Goal: Find specific page/section: Find specific page/section

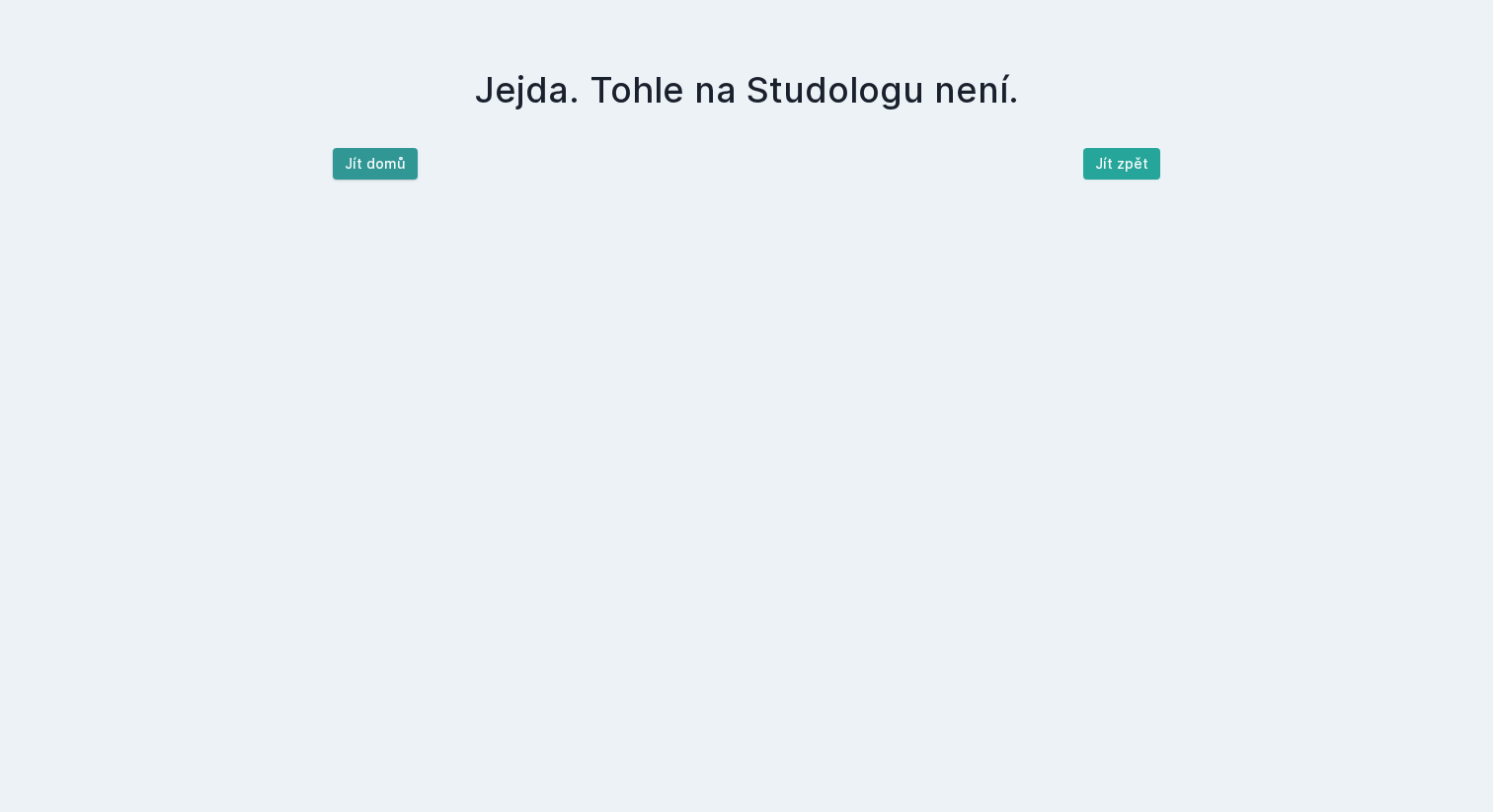
click at [360, 166] on button "Jít domů" at bounding box center [375, 164] width 85 height 32
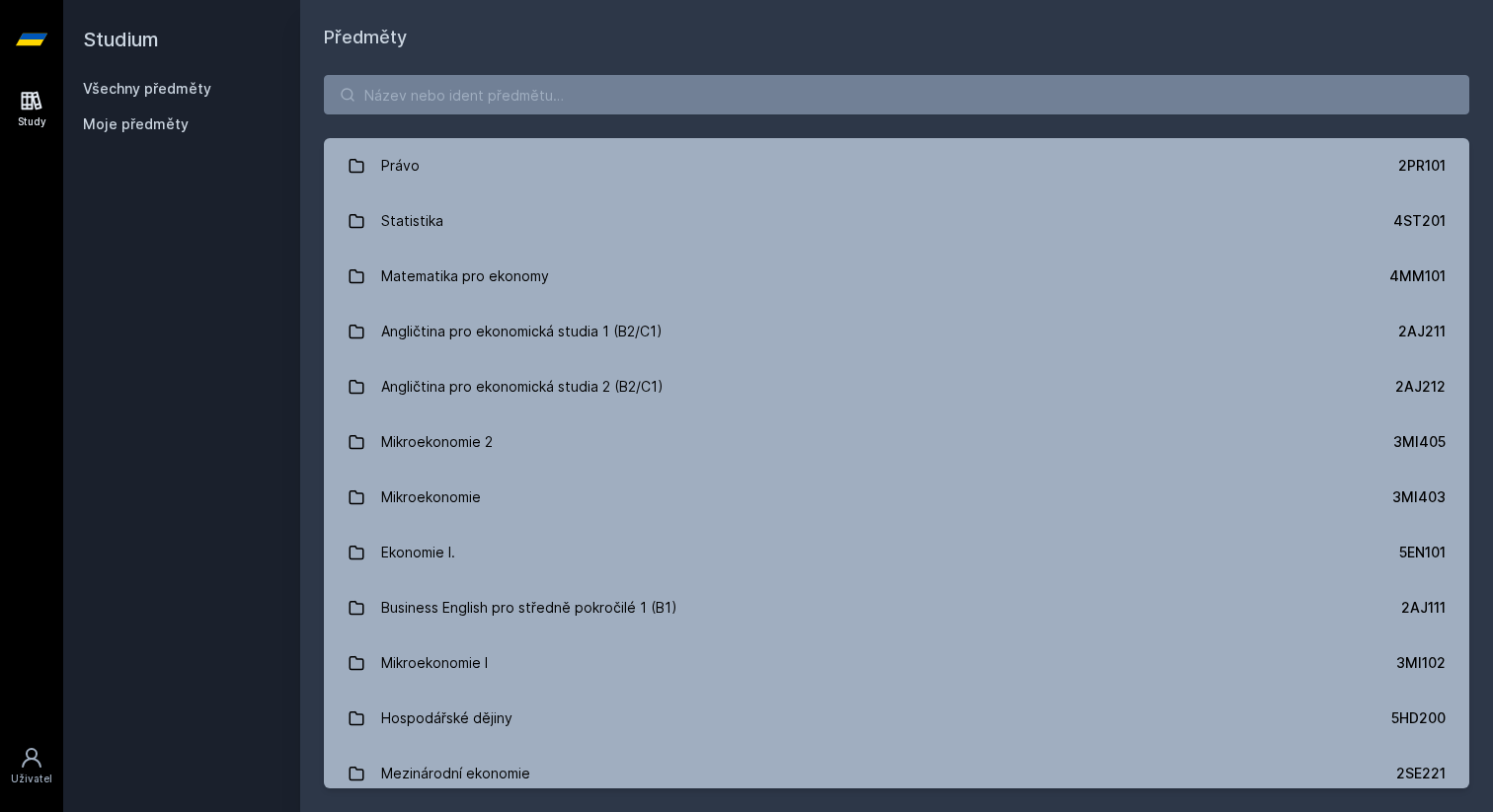
click at [476, 135] on div "Právo 2PR101 Statistika 4ST201 Matematika pro ekonomy 4MM101 Angličtina pro eko…" at bounding box center [895, 431] width 1192 height 761
click at [685, 85] on input "search" at bounding box center [895, 95] width 1145 height 40
paste input "3PA523"
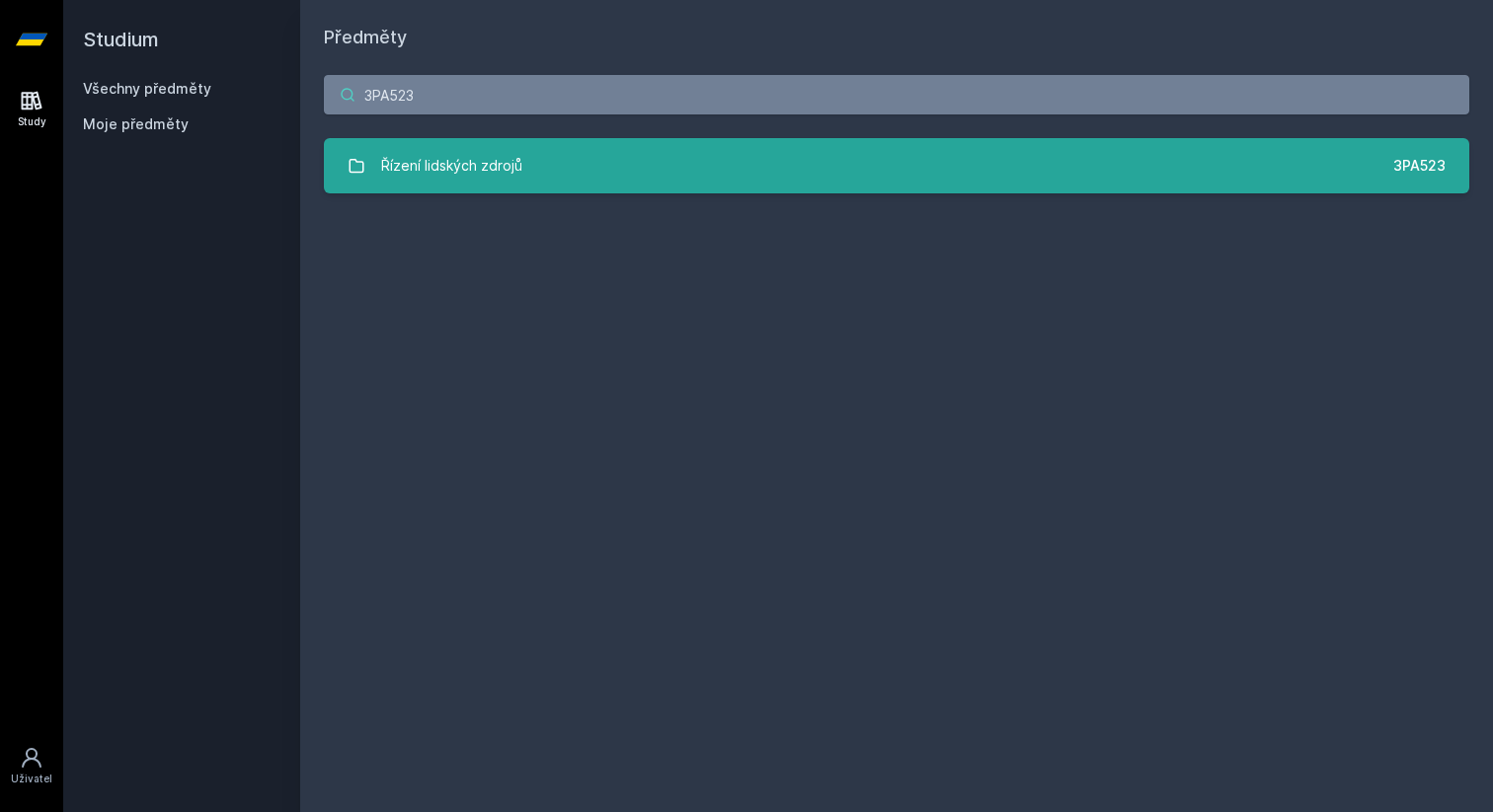
type input "3PA523"
click at [501, 146] on div "Řízení lidských zdrojů" at bounding box center [451, 166] width 141 height 40
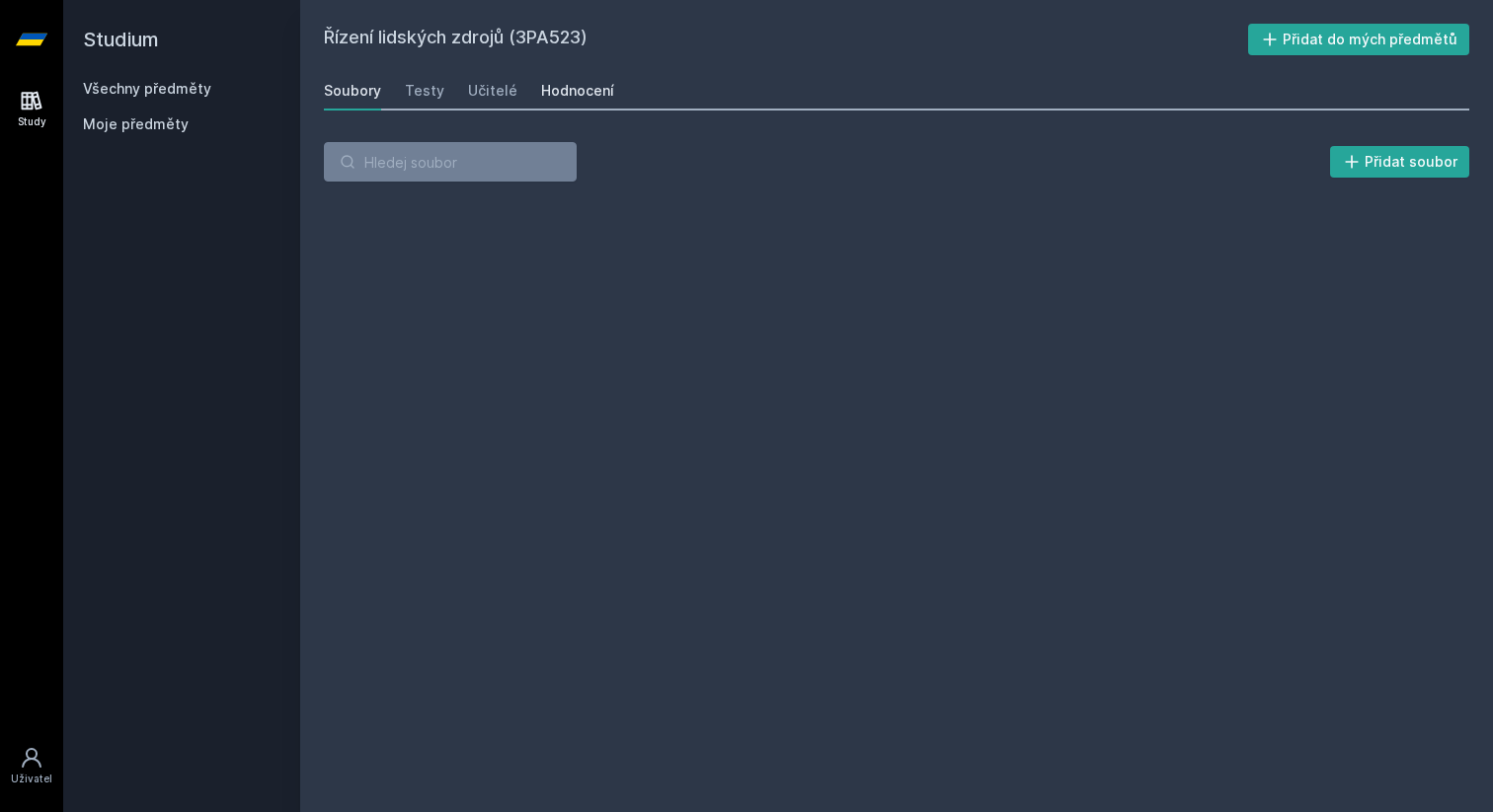
click at [541, 105] on link "Hodnocení" at bounding box center [578, 91] width 73 height 40
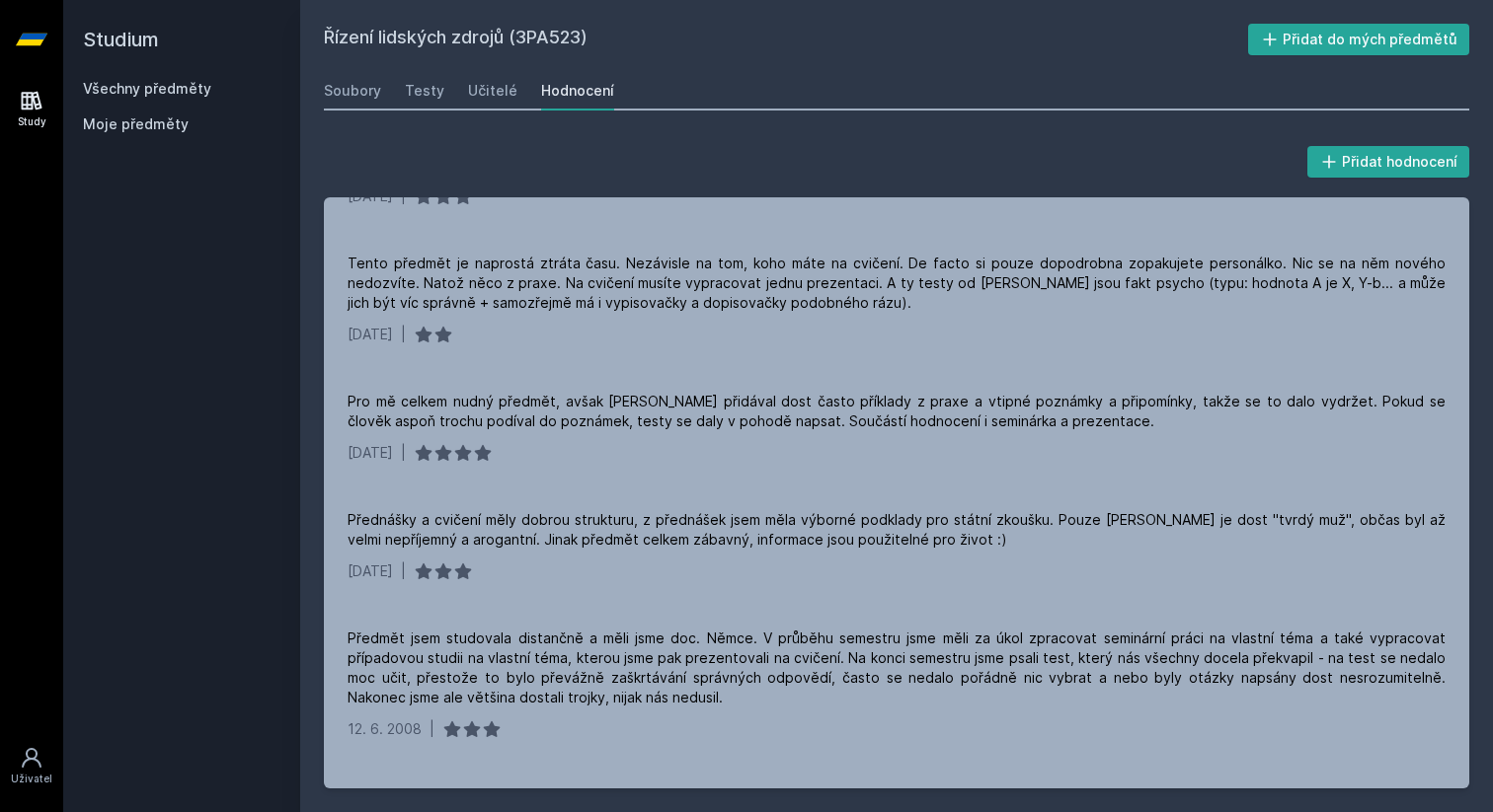
scroll to position [751, 0]
